Goal: Information Seeking & Learning: Understand process/instructions

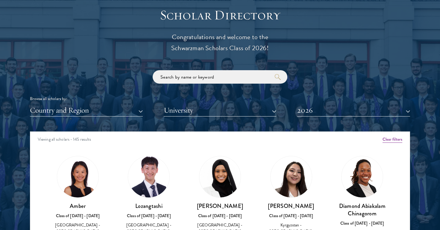
scroll to position [713, 0]
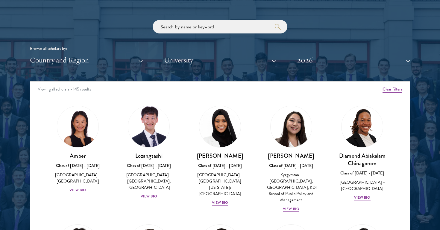
click at [153, 194] on div "View Bio" at bounding box center [149, 197] width 16 height 6
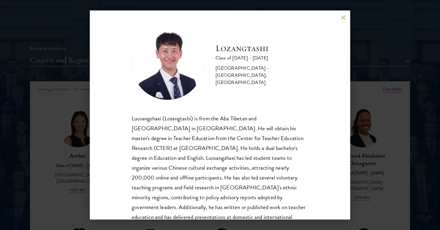
click at [342, 19] on button at bounding box center [342, 17] width 5 height 5
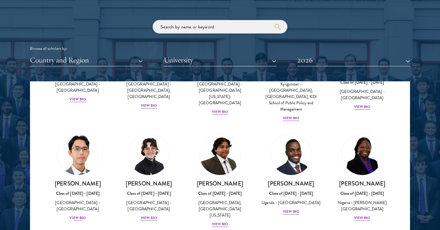
scroll to position [95, 0]
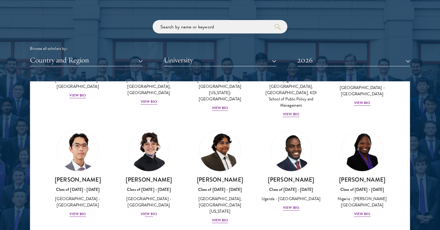
click at [151, 202] on div "[PERSON_NAME] Class of [DATE] - [DATE] [GEOGRAPHIC_DATA] - [GEOGRAPHIC_DATA] Vi…" at bounding box center [148, 197] width 59 height 42
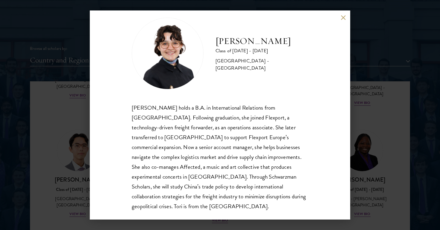
scroll to position [10, 0]
click at [343, 17] on button at bounding box center [342, 17] width 5 height 5
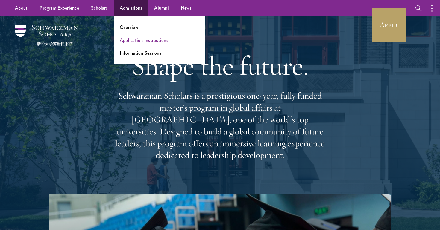
click at [130, 42] on link "Application Instructions" at bounding box center [144, 40] width 48 height 7
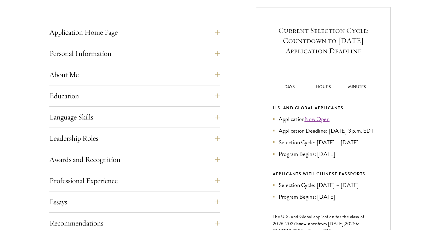
scroll to position [239, 0]
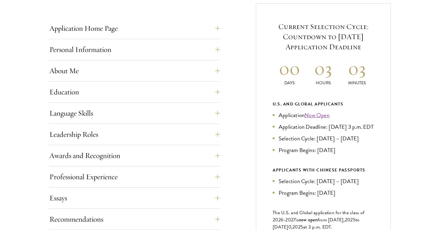
click at [85, 0] on div "Start the Process Take the first step toward joining a global community that wi…" at bounding box center [220, 146] width 440 height 422
click at [112, 135] on button "Leadership Roles" at bounding box center [139, 134] width 170 height 14
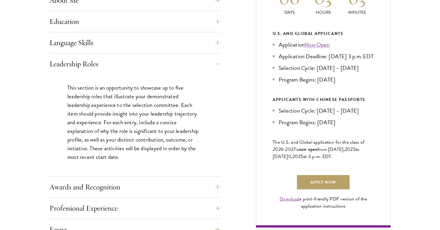
scroll to position [310, 0]
